Goal: Information Seeking & Learning: Check status

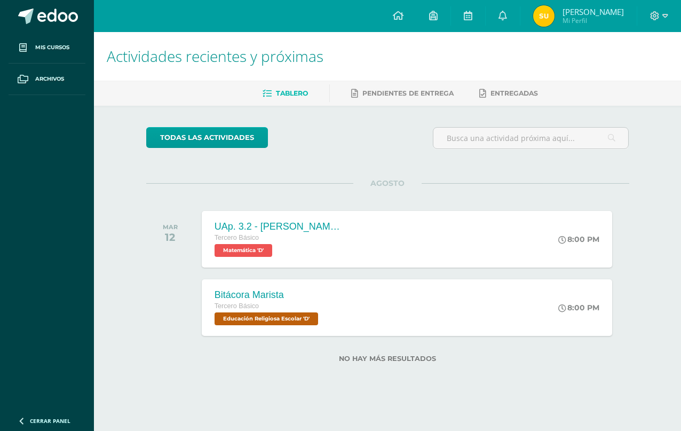
click at [554, 9] on img at bounding box center [543, 15] width 21 height 21
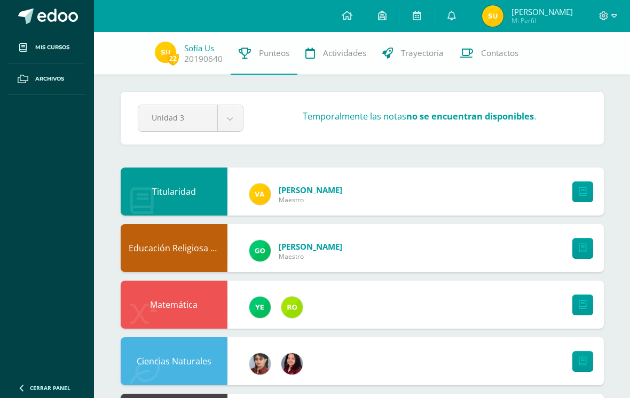
click at [525, 12] on span "[PERSON_NAME] Mi Perfil" at bounding box center [527, 15] width 95 height 21
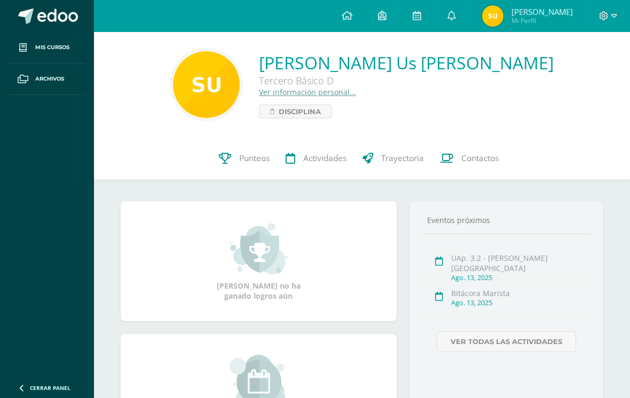
click at [454, 13] on link at bounding box center [451, 16] width 34 height 32
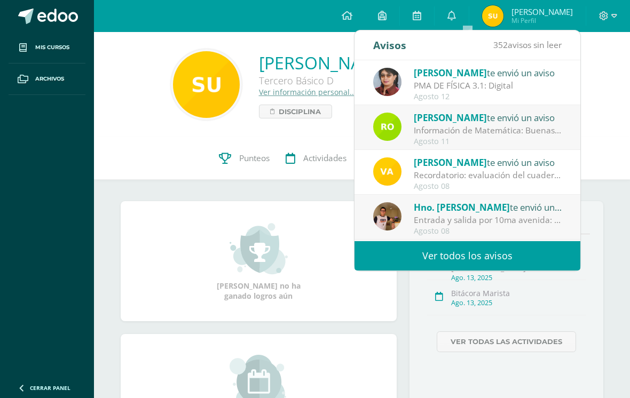
click at [547, 73] on div "Carolina Velasquez te envió un aviso" at bounding box center [488, 73] width 148 height 14
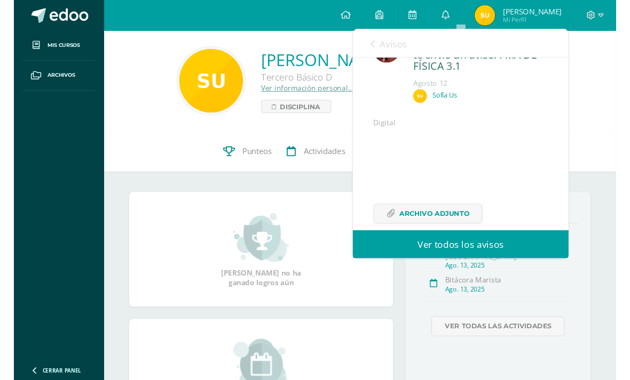
scroll to position [71, 0]
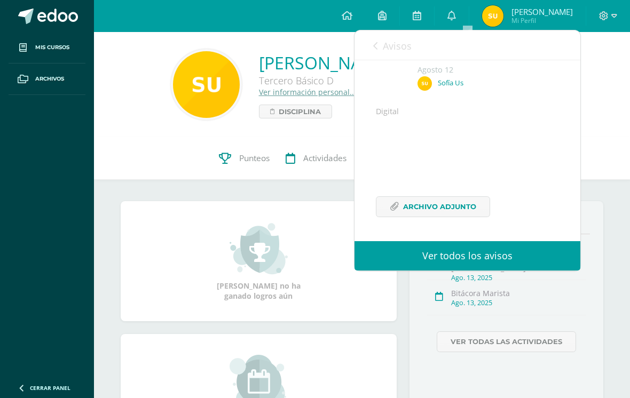
click at [460, 210] on span "Archivo Adjunto" at bounding box center [439, 207] width 73 height 20
